Goal: Check status: Check status

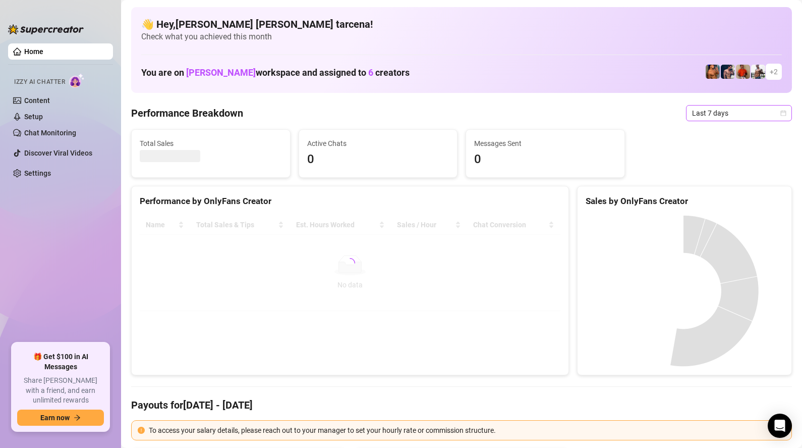
click at [704, 107] on span "Last 7 days" at bounding box center [739, 112] width 94 height 15
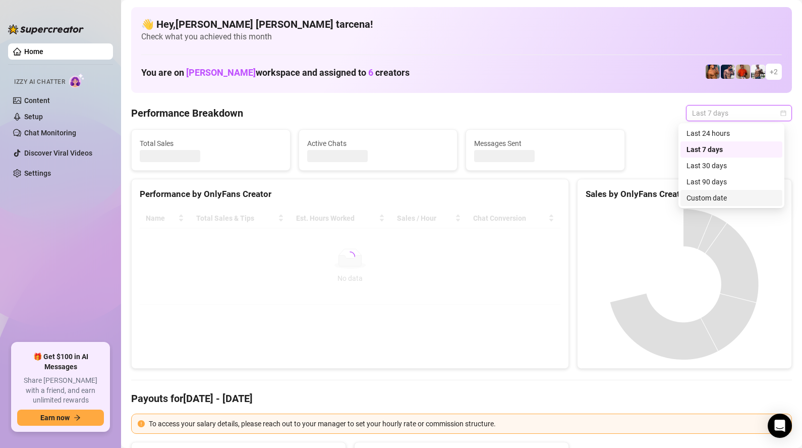
click at [700, 199] on div "Custom date" at bounding box center [732, 197] width 90 height 11
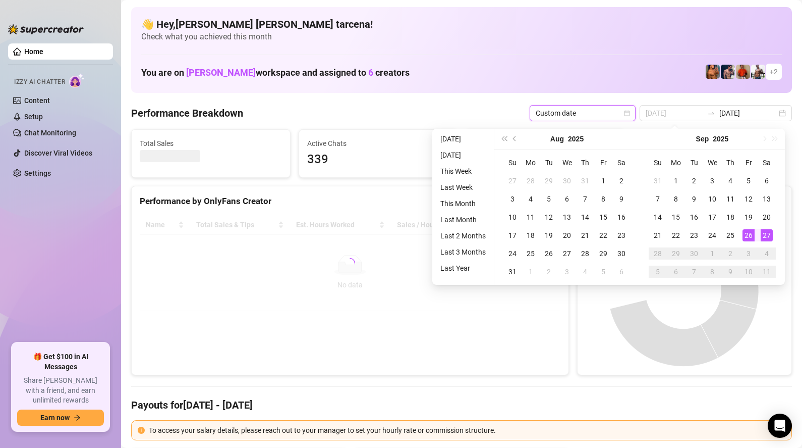
type input "[DATE]"
click at [761, 232] on div "27" at bounding box center [767, 235] width 12 height 12
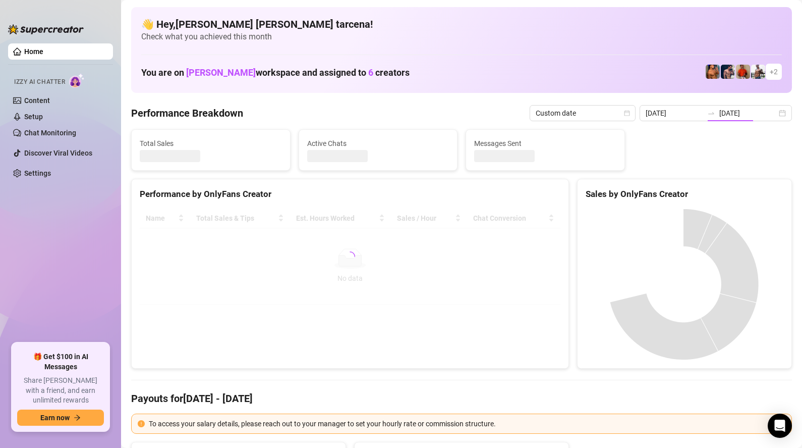
type input "[DATE]"
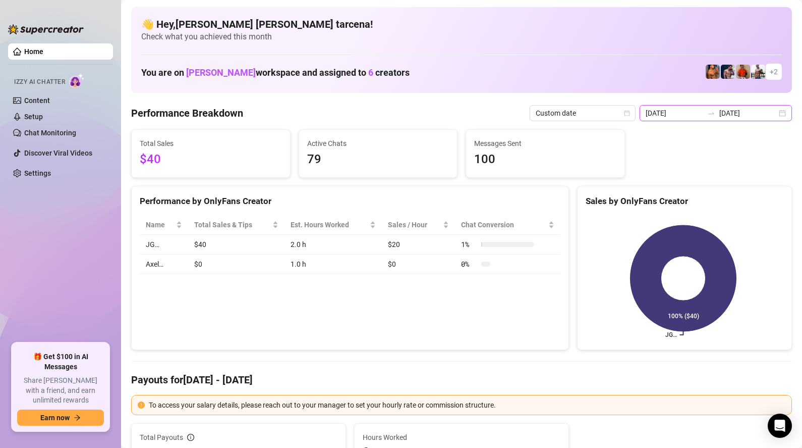
click at [703, 115] on input "[DATE]" at bounding box center [675, 112] width 58 height 11
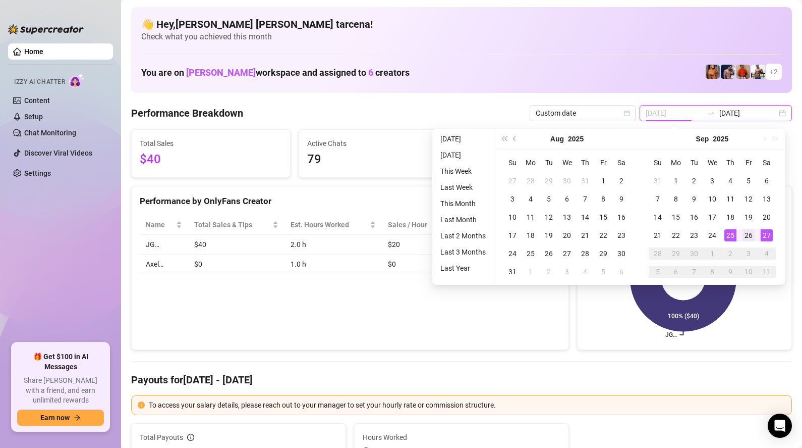
type input "[DATE]"
click at [744, 232] on div "26" at bounding box center [749, 235] width 12 height 12
type input "[DATE]"
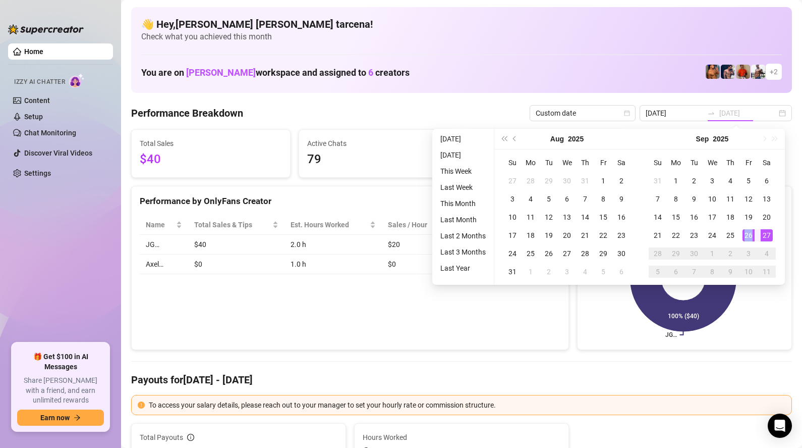
type input "[DATE]"
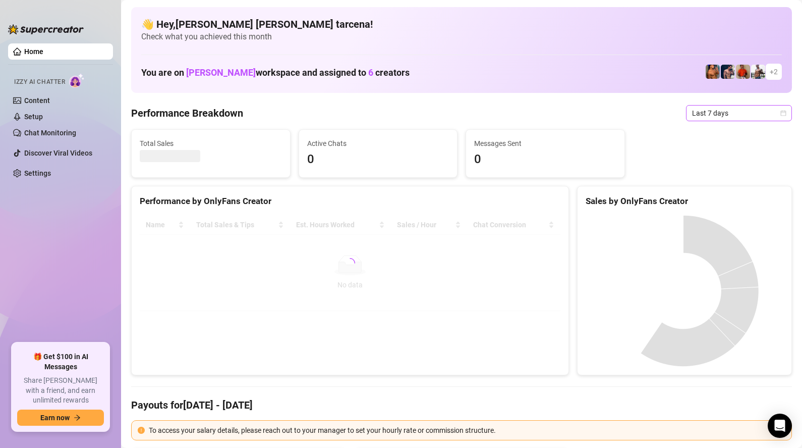
click at [723, 112] on span "Last 7 days" at bounding box center [739, 112] width 94 height 15
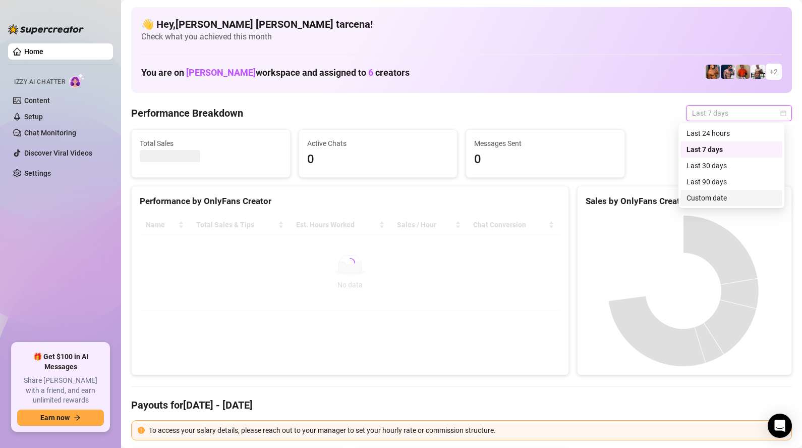
click at [717, 201] on div "Custom date" at bounding box center [732, 197] width 90 height 11
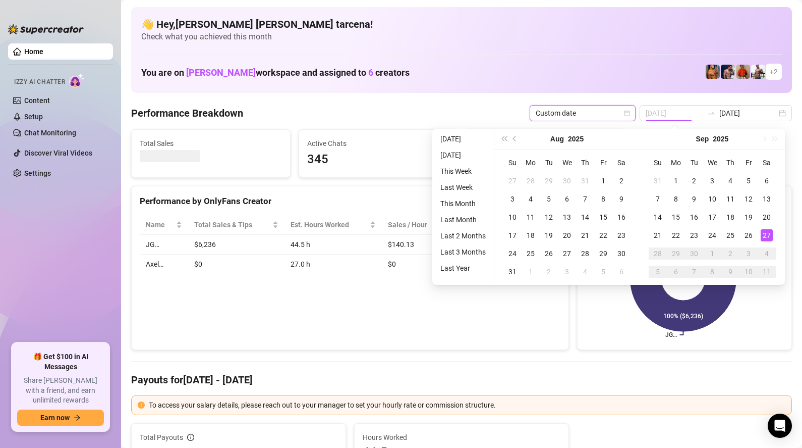
click at [766, 237] on div "27" at bounding box center [767, 235] width 12 height 12
type input "[DATE]"
click at [766, 237] on div "27" at bounding box center [767, 235] width 12 height 12
type input "[DATE]"
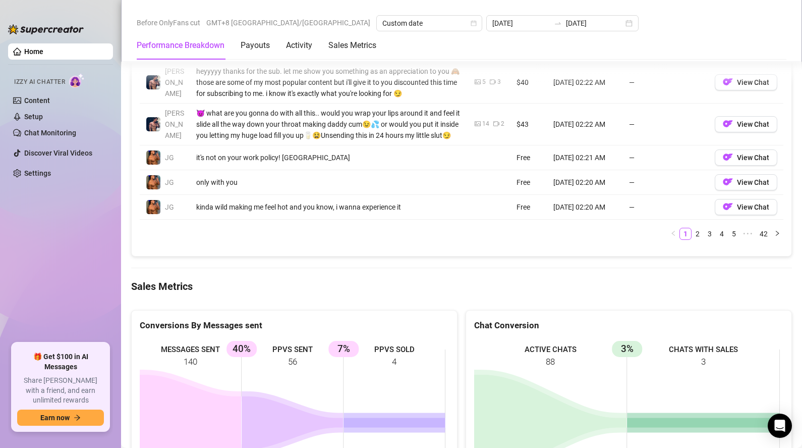
scroll to position [887, 0]
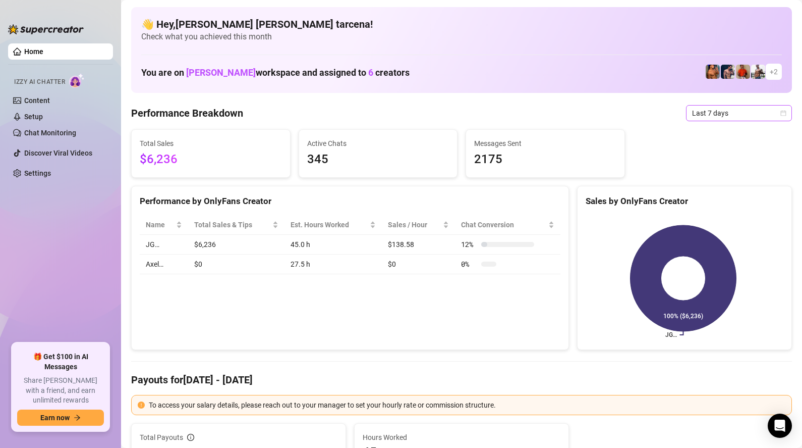
click at [705, 115] on span "Last 7 days" at bounding box center [739, 112] width 94 height 15
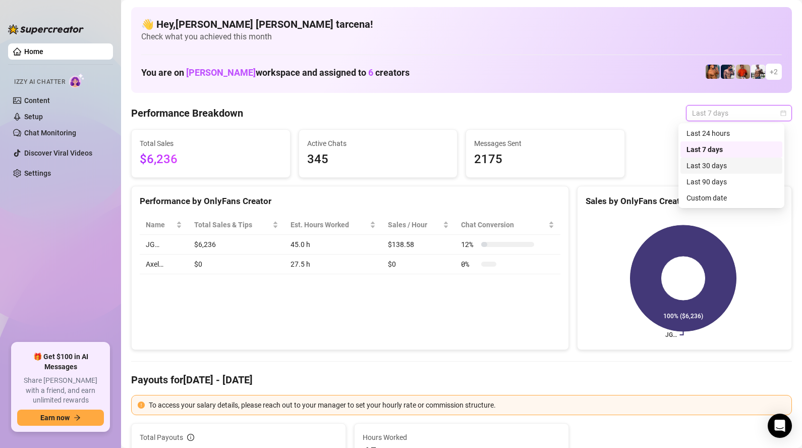
click at [705, 196] on div "Custom date" at bounding box center [732, 197] width 90 height 11
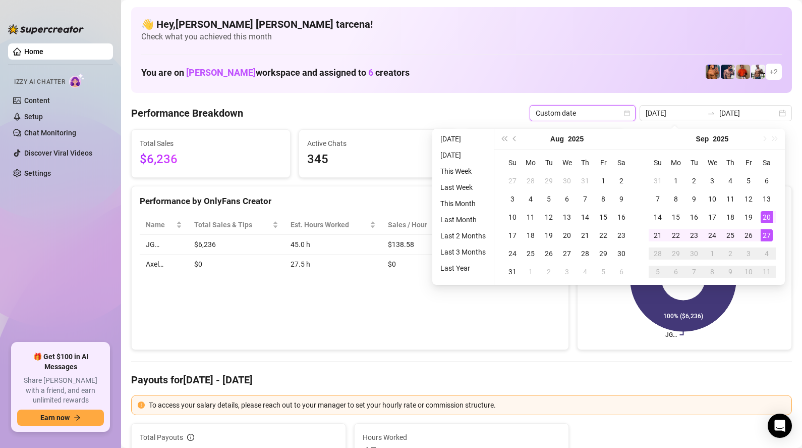
type input "[DATE]"
click at [765, 236] on div "27" at bounding box center [767, 235] width 12 height 12
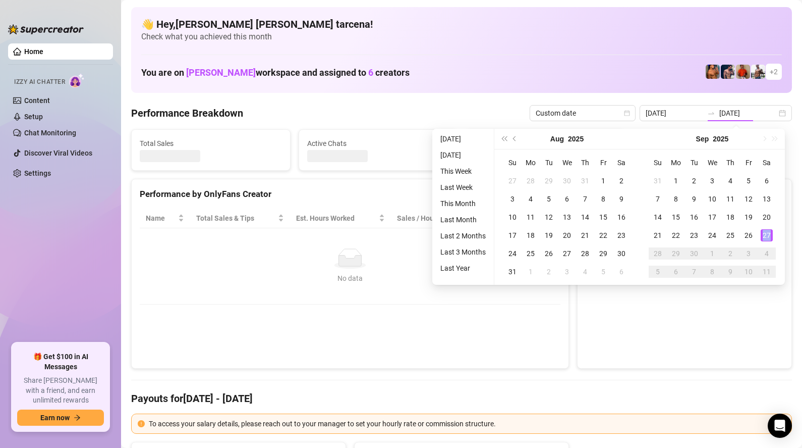
type input "[DATE]"
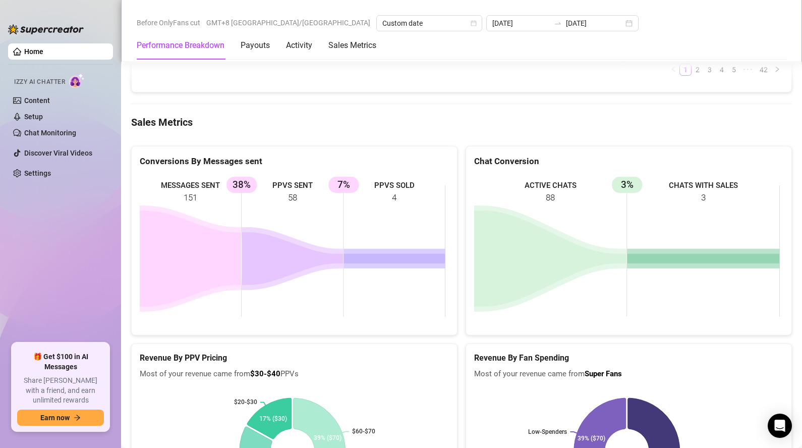
scroll to position [1289, 0]
